Goal: Information Seeking & Learning: Learn about a topic

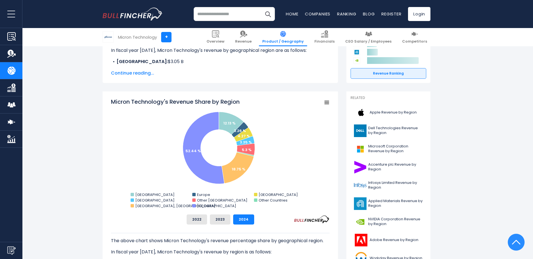
scroll to position [101, 0]
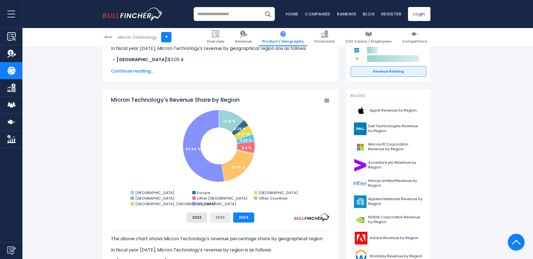
click at [220, 217] on button "2023" at bounding box center [220, 217] width 20 height 10
click at [243, 221] on button "2024" at bounding box center [243, 217] width 21 height 10
click at [196, 219] on button "2022" at bounding box center [197, 217] width 20 height 10
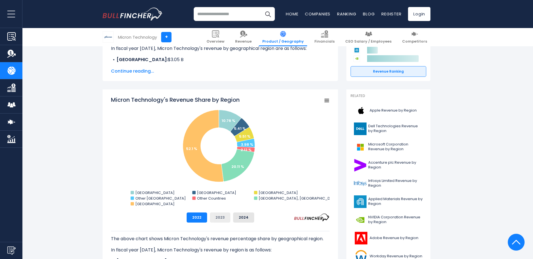
click at [219, 220] on button "2023" at bounding box center [220, 217] width 20 height 10
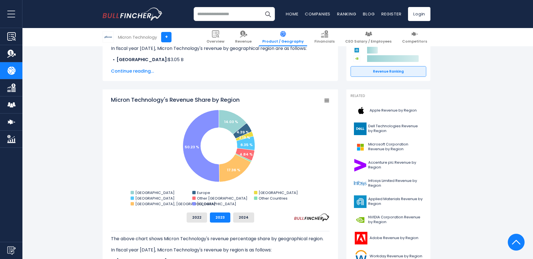
click at [240, 223] on div "The above chart shows Micron Technology's revenue percentage share by geographi…" at bounding box center [220, 247] width 219 height 49
click at [241, 217] on button "2024" at bounding box center [243, 217] width 21 height 10
click at [226, 216] on button "2023" at bounding box center [220, 217] width 20 height 10
click at [240, 218] on button "2024" at bounding box center [243, 217] width 21 height 10
click at [327, 101] on rect "Micron Technology's Revenue Share by Region" at bounding box center [327, 101] width 8 height 8
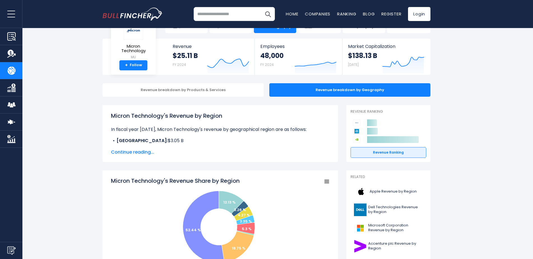
scroll to position [17, 0]
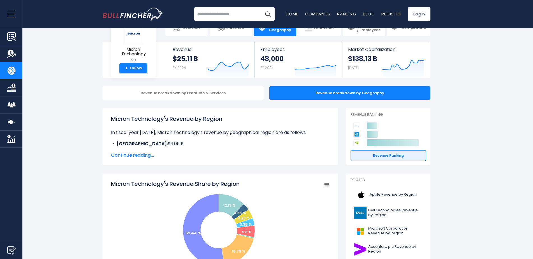
click at [136, 154] on span "Continue reading..." at bounding box center [220, 155] width 219 height 7
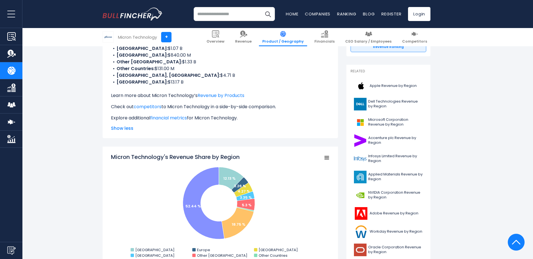
scroll to position [157, 0]
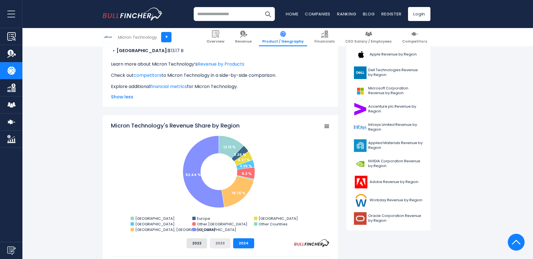
click at [221, 244] on button "2023" at bounding box center [220, 243] width 20 height 10
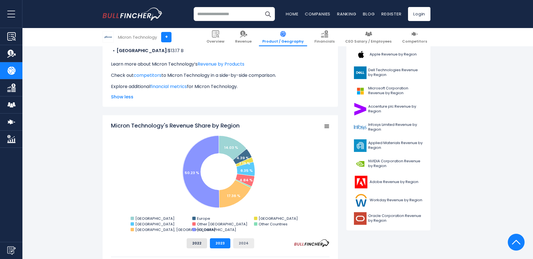
click at [242, 244] on button "2024" at bounding box center [243, 243] width 21 height 10
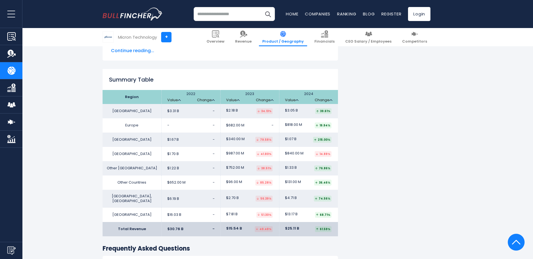
scroll to position [970, 0]
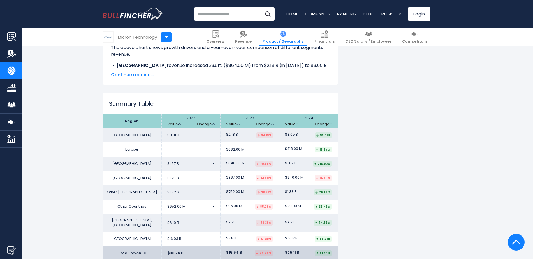
click at [142, 74] on span "Continue reading..." at bounding box center [220, 74] width 219 height 7
